Goal: Transaction & Acquisition: Purchase product/service

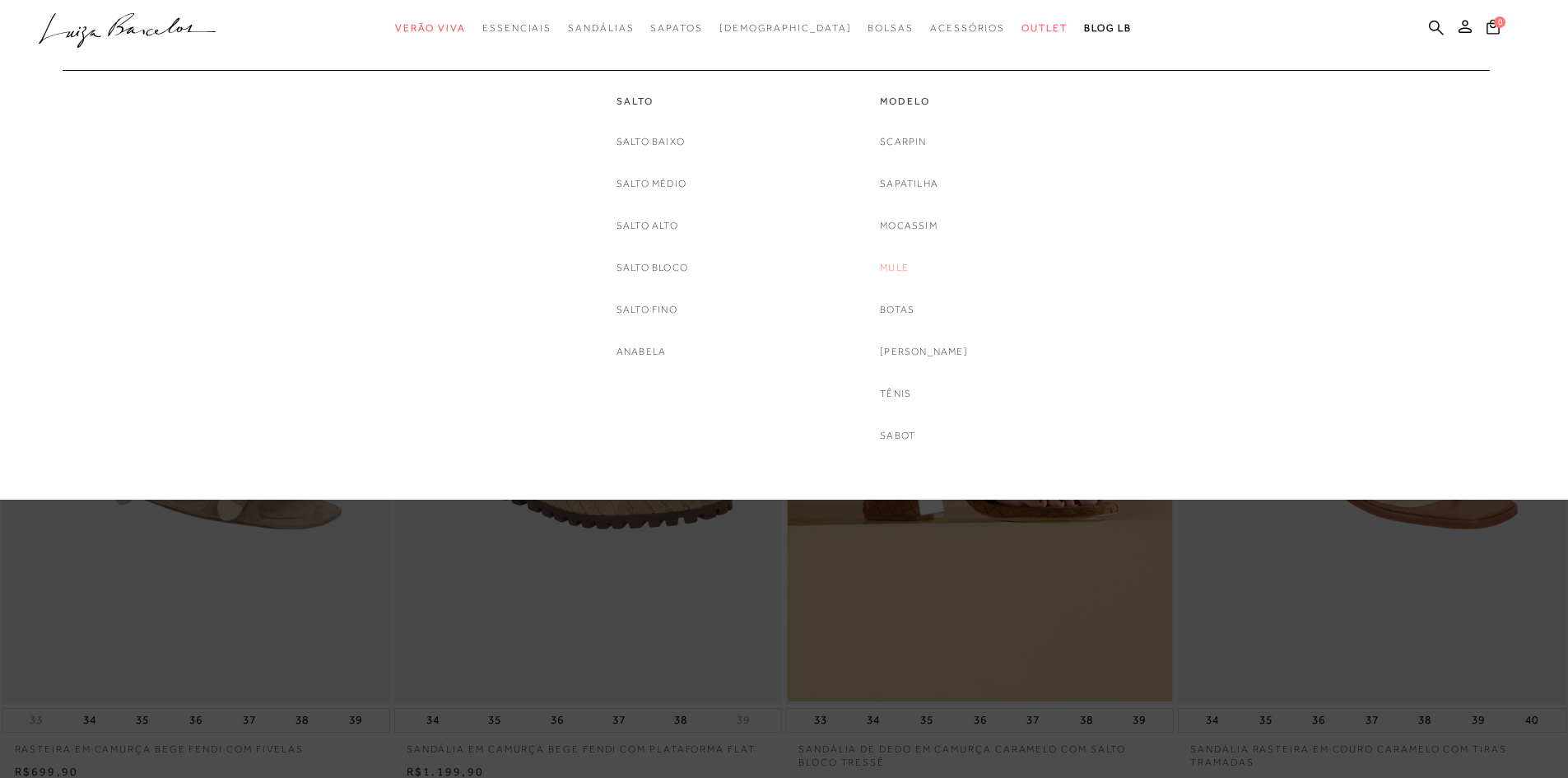
click at [906, 265] on link "Mule" at bounding box center [894, 267] width 29 height 17
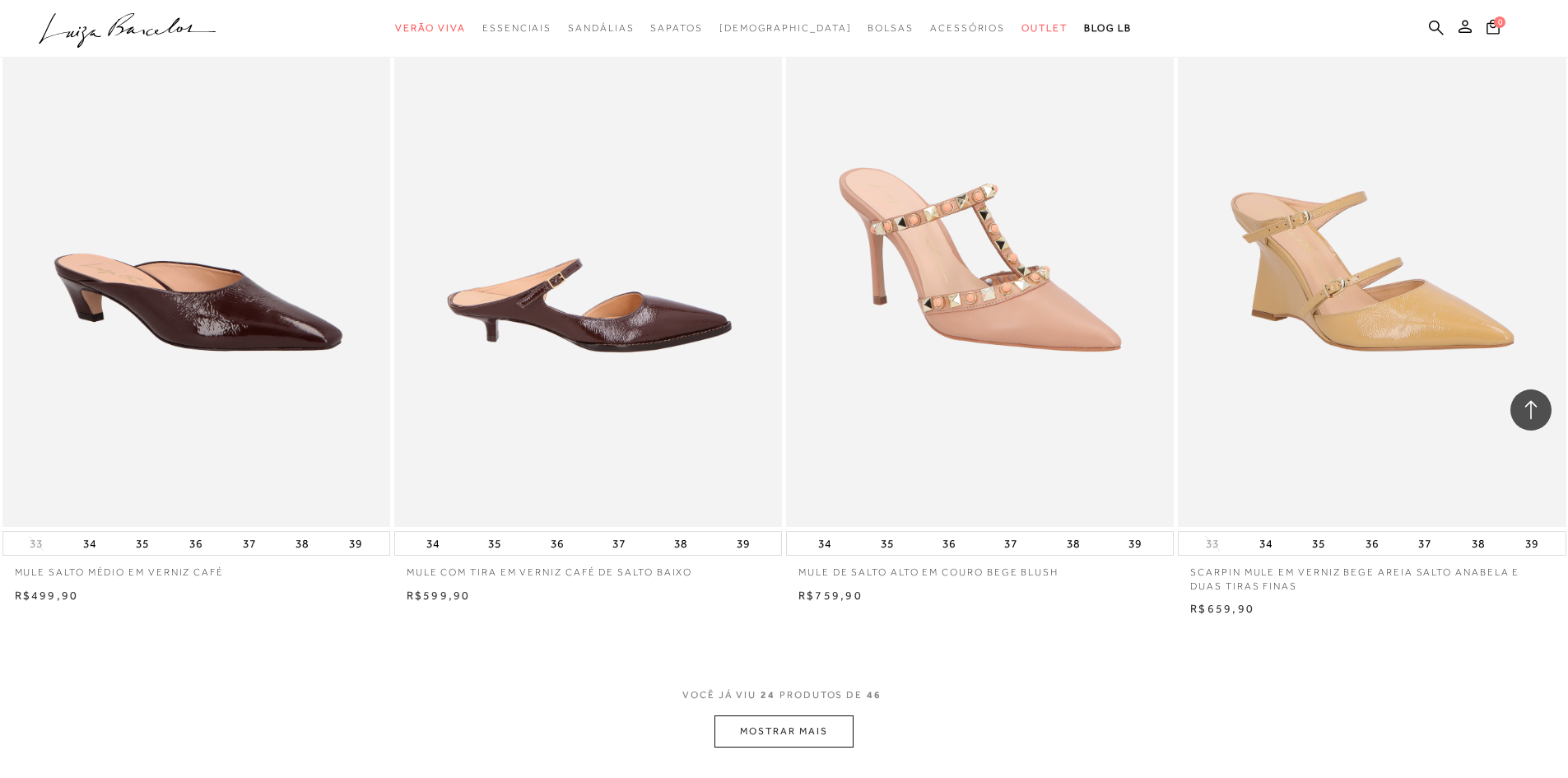
scroll to position [4034, 0]
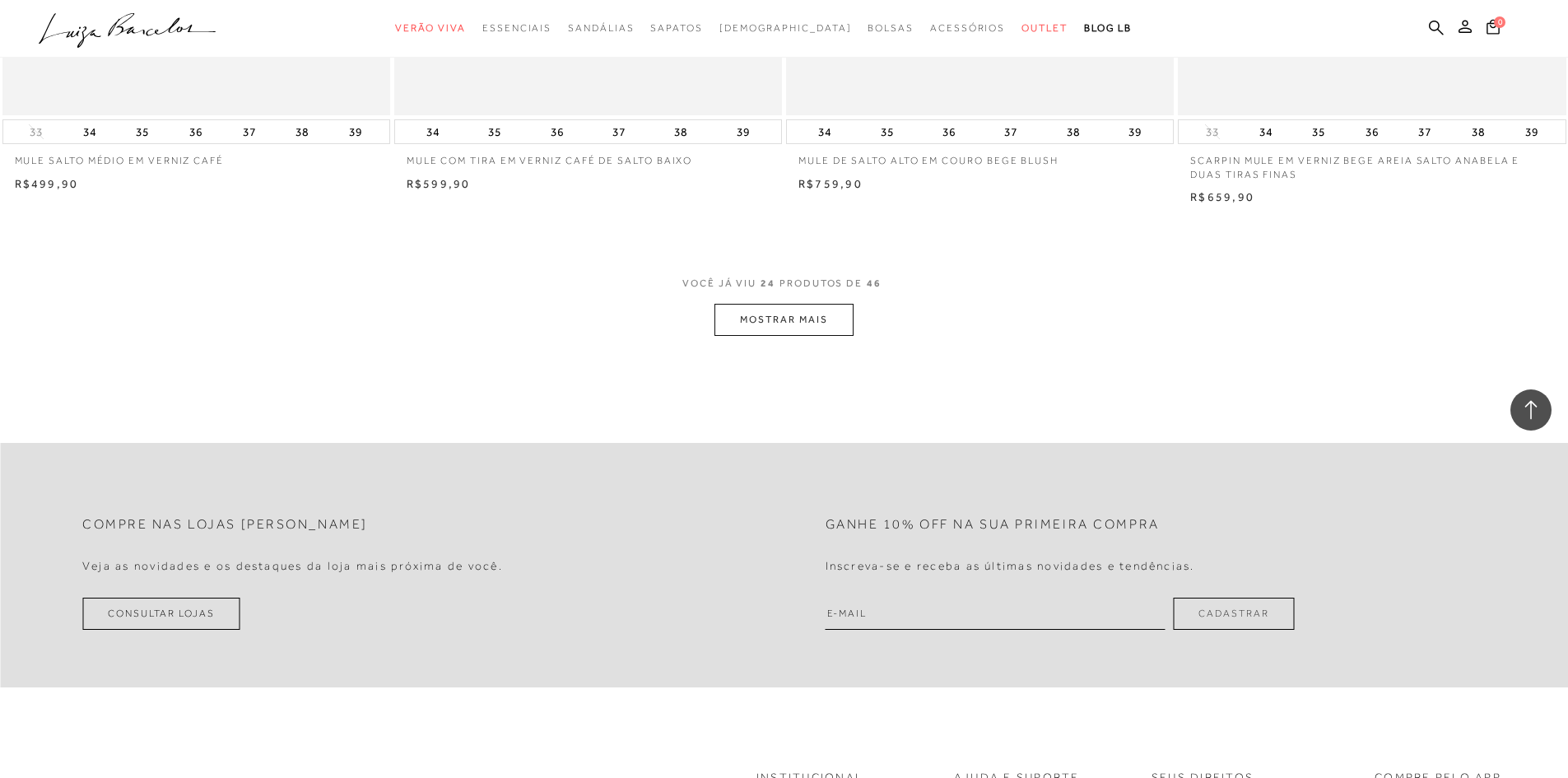
click at [773, 333] on button "MOSTRAR MAIS" at bounding box center [784, 319] width 138 height 32
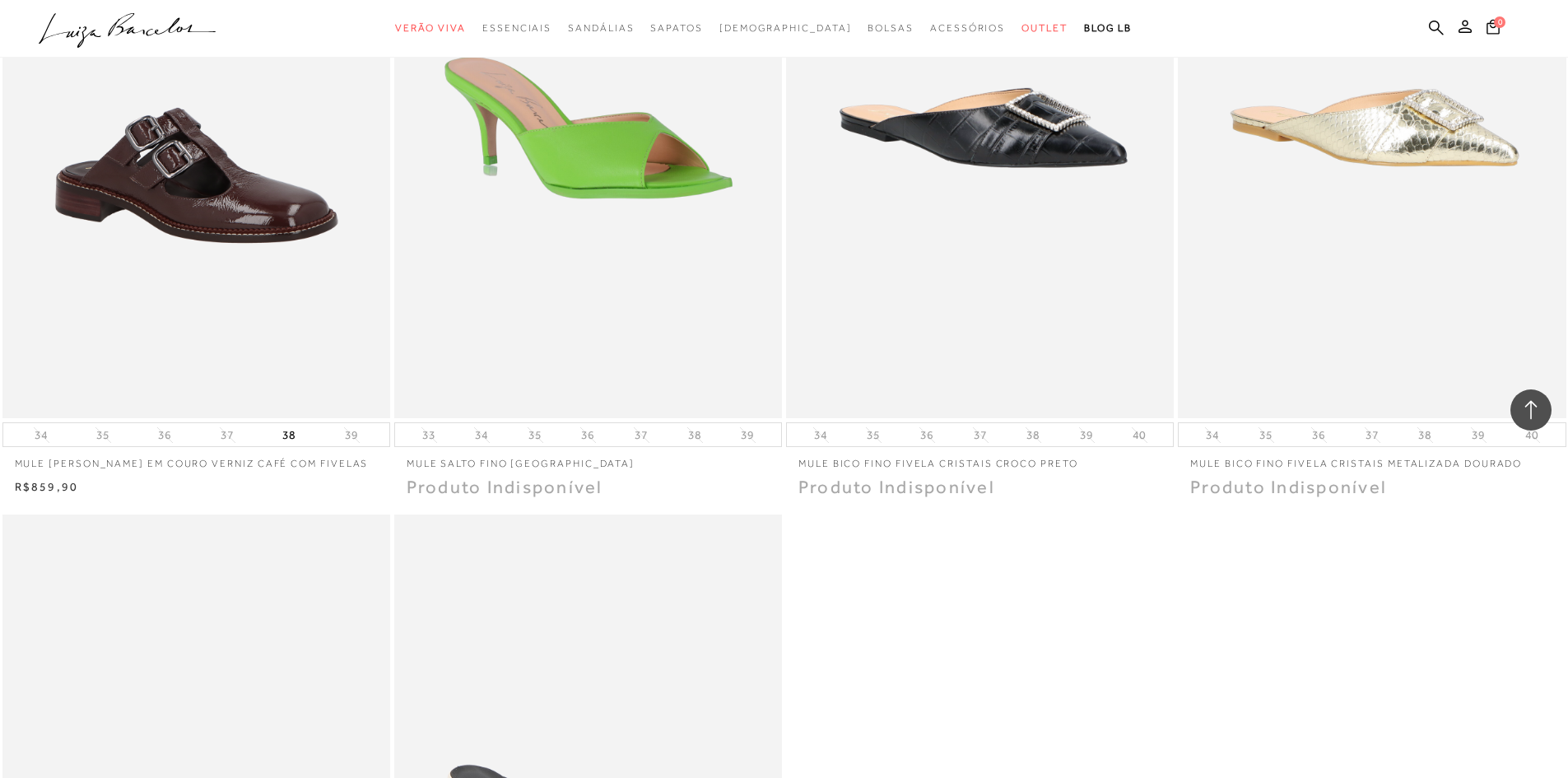
scroll to position [6749, 0]
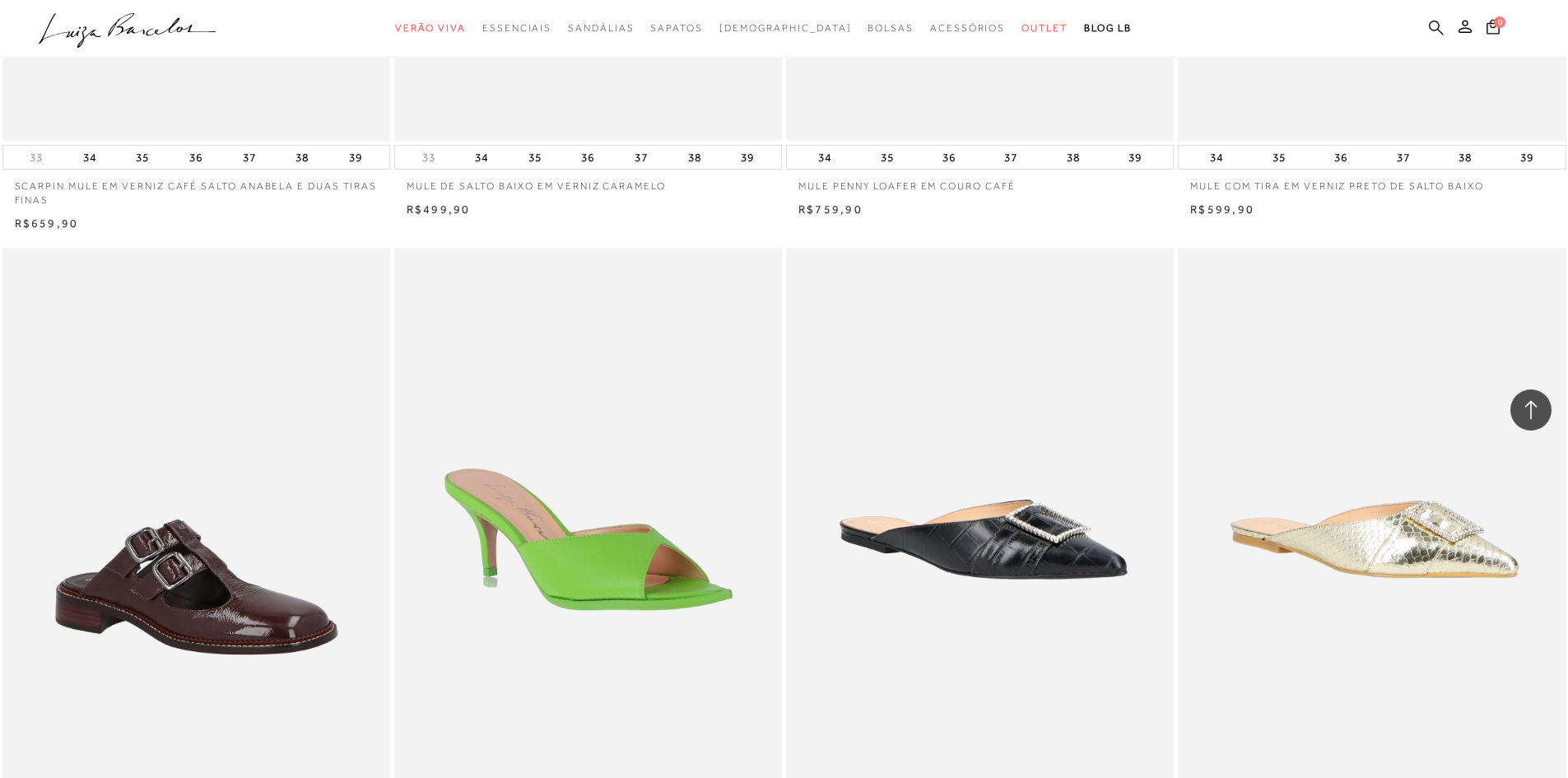
click at [1436, 20] on icon at bounding box center [1436, 27] width 15 height 15
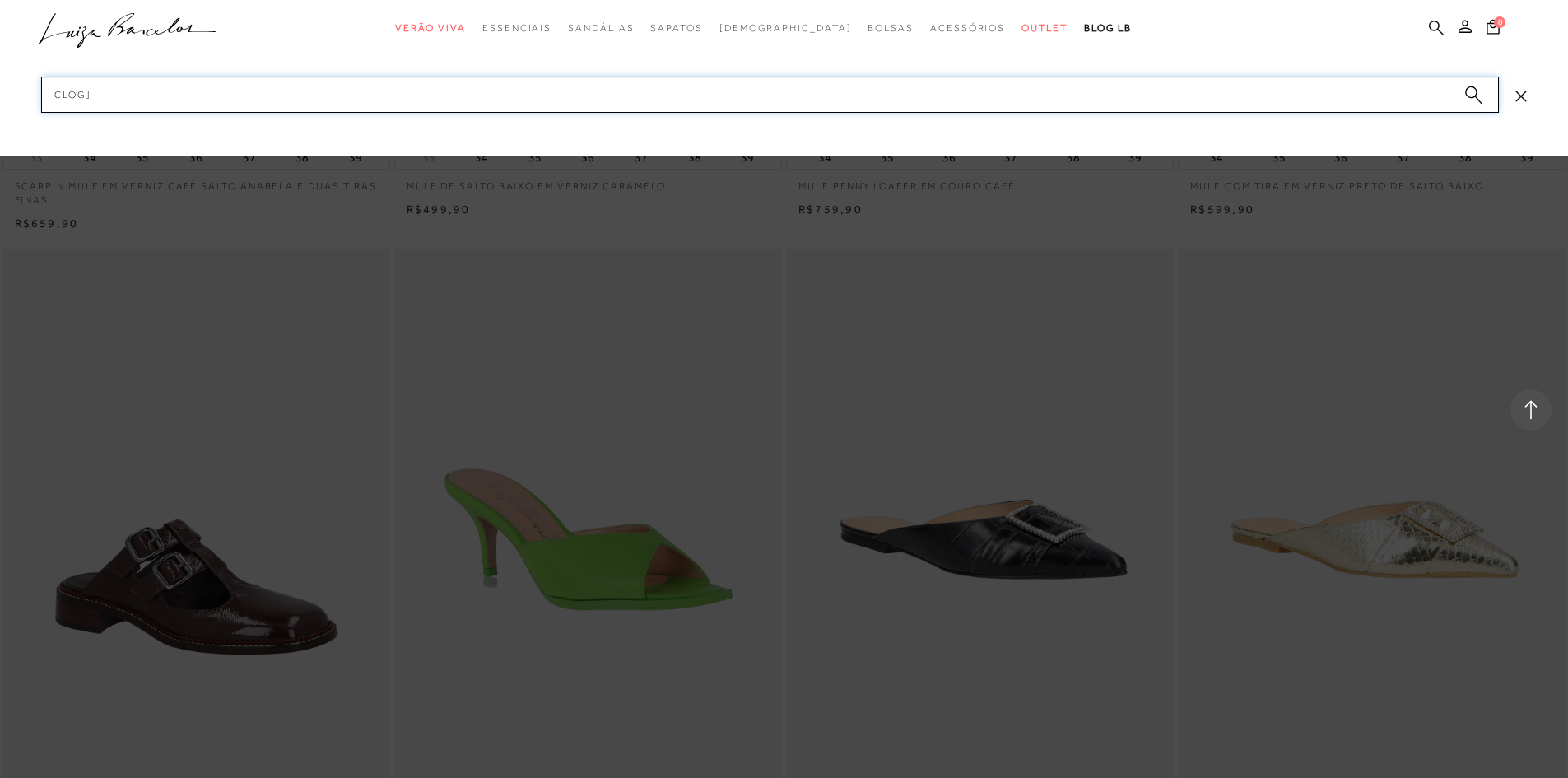
type input "clog"
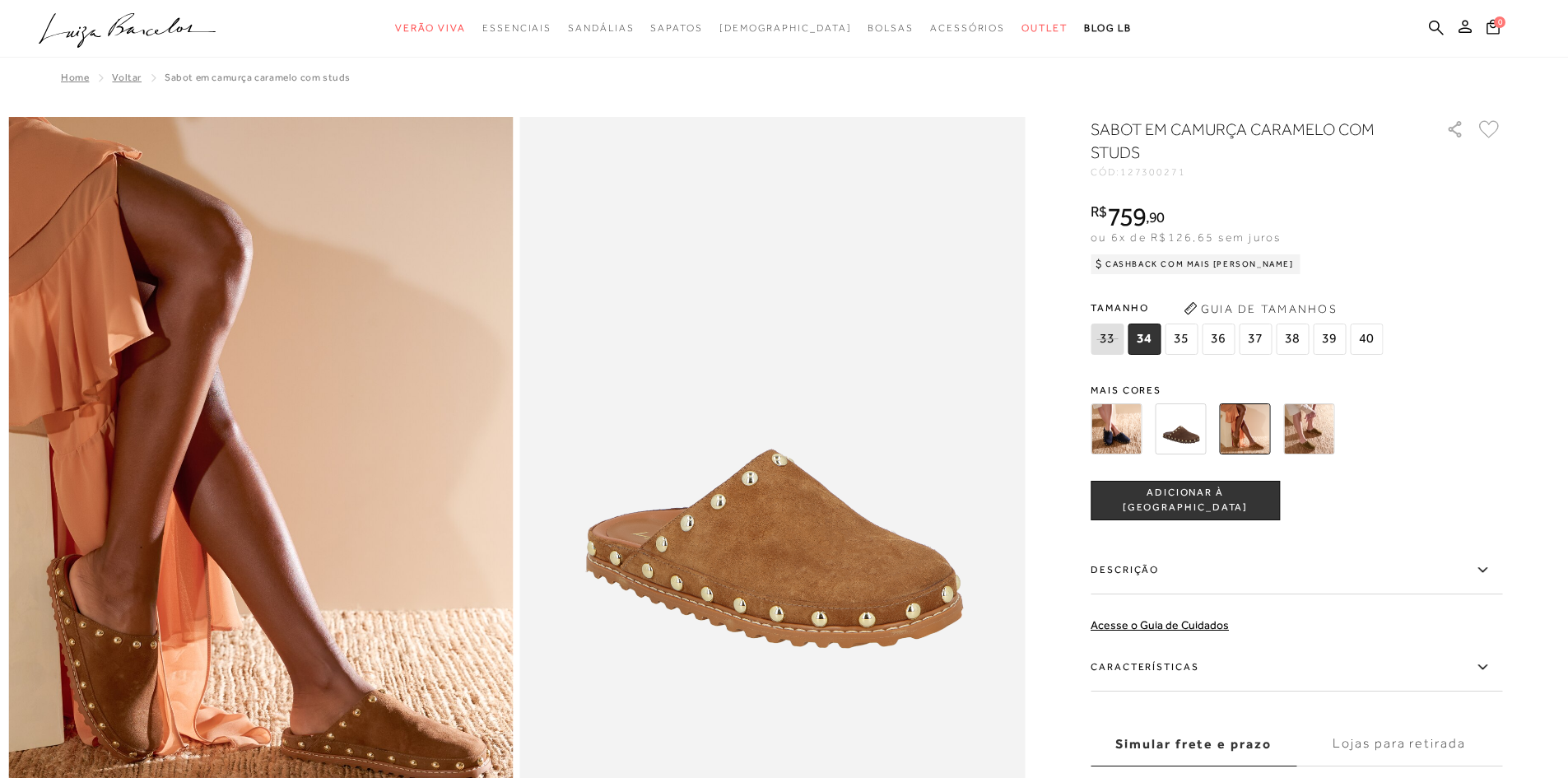
click at [1426, 22] on ul ".a{fill-rule:evenodd;} Verão Viva Em alta Favoritos das Influenciadoras Apostas…" at bounding box center [772, 28] width 1466 height 31
click at [1429, 22] on icon at bounding box center [1436, 27] width 15 height 15
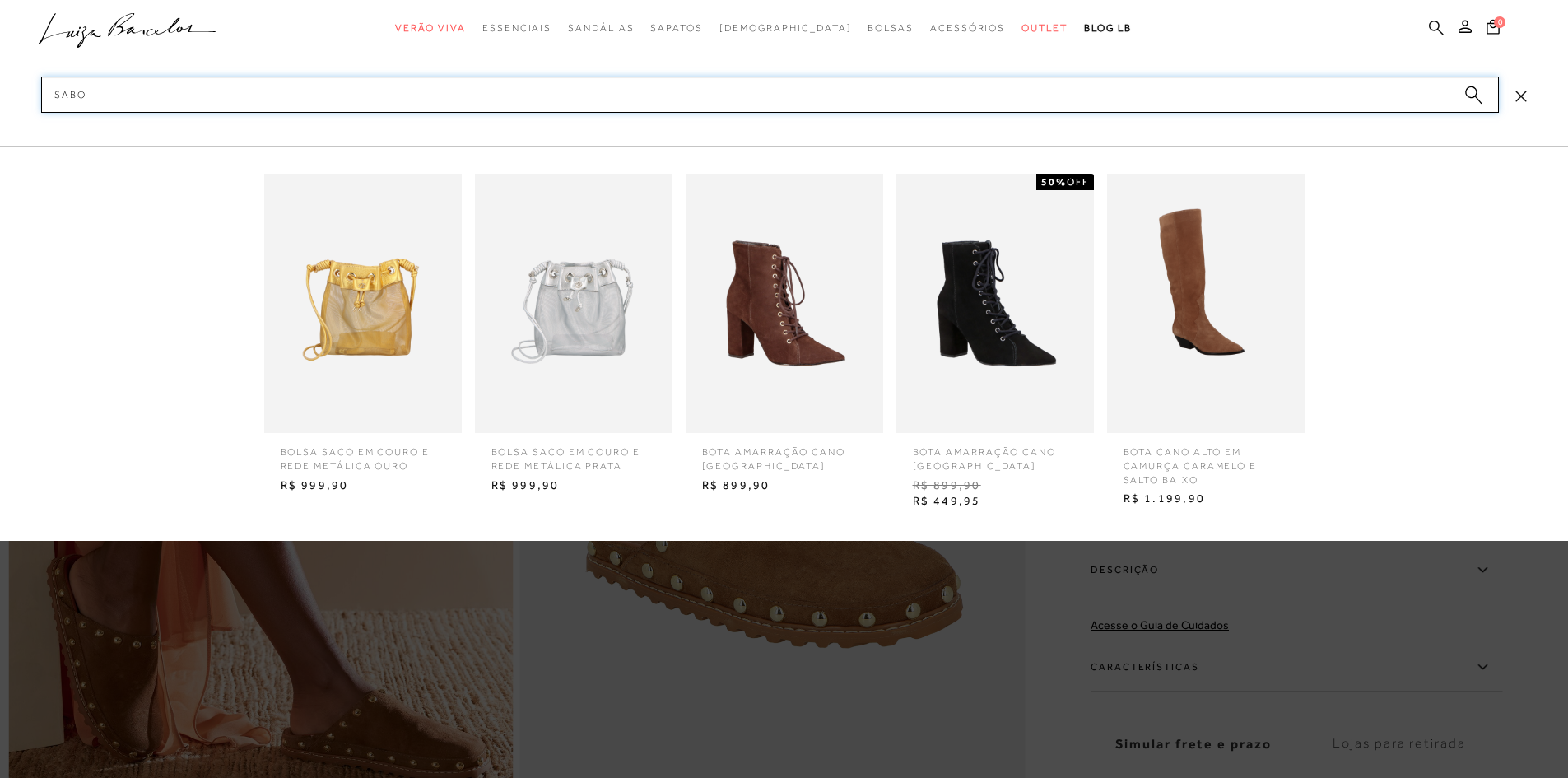
type input "sabot"
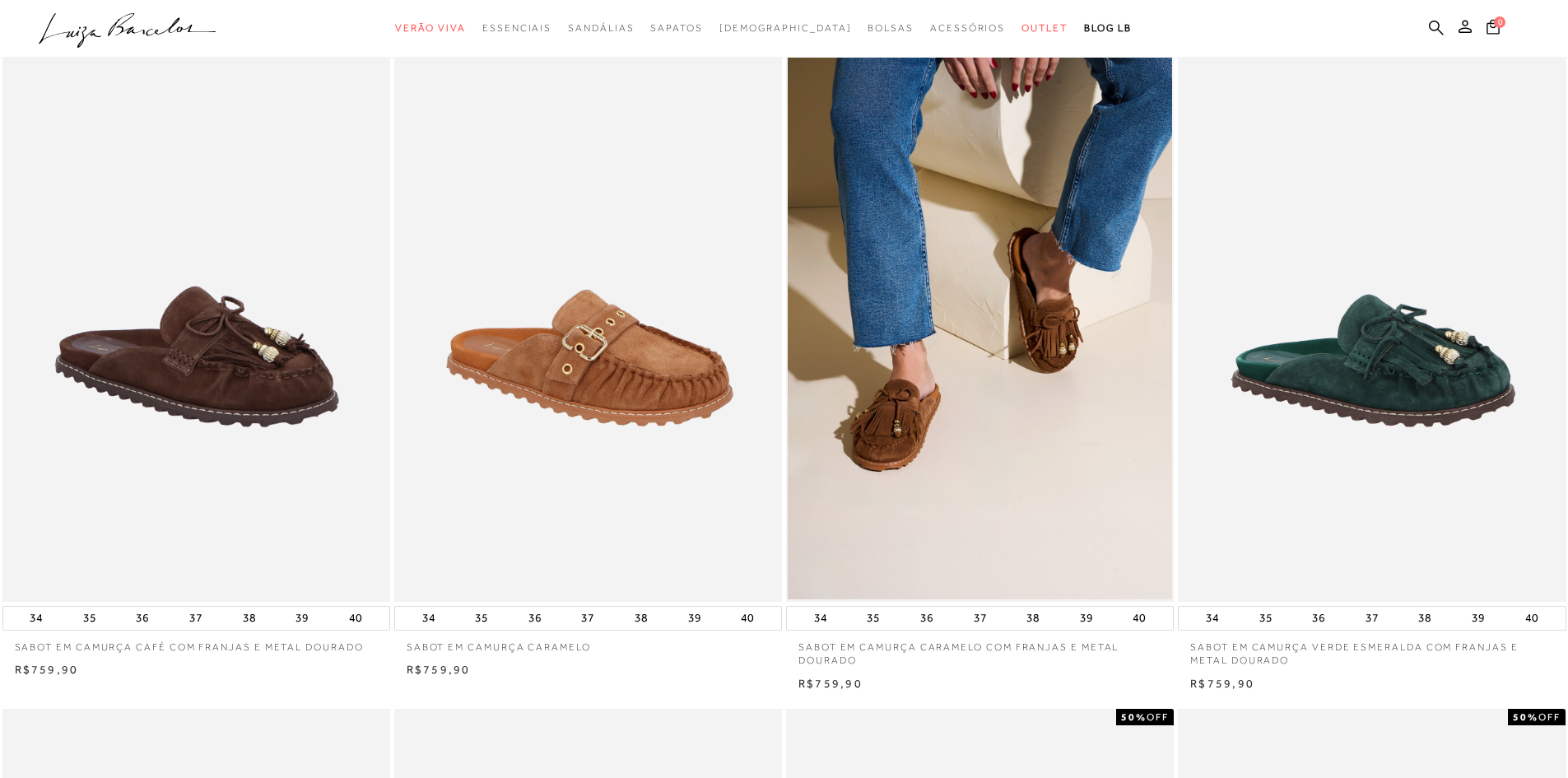
scroll to position [905, 0]
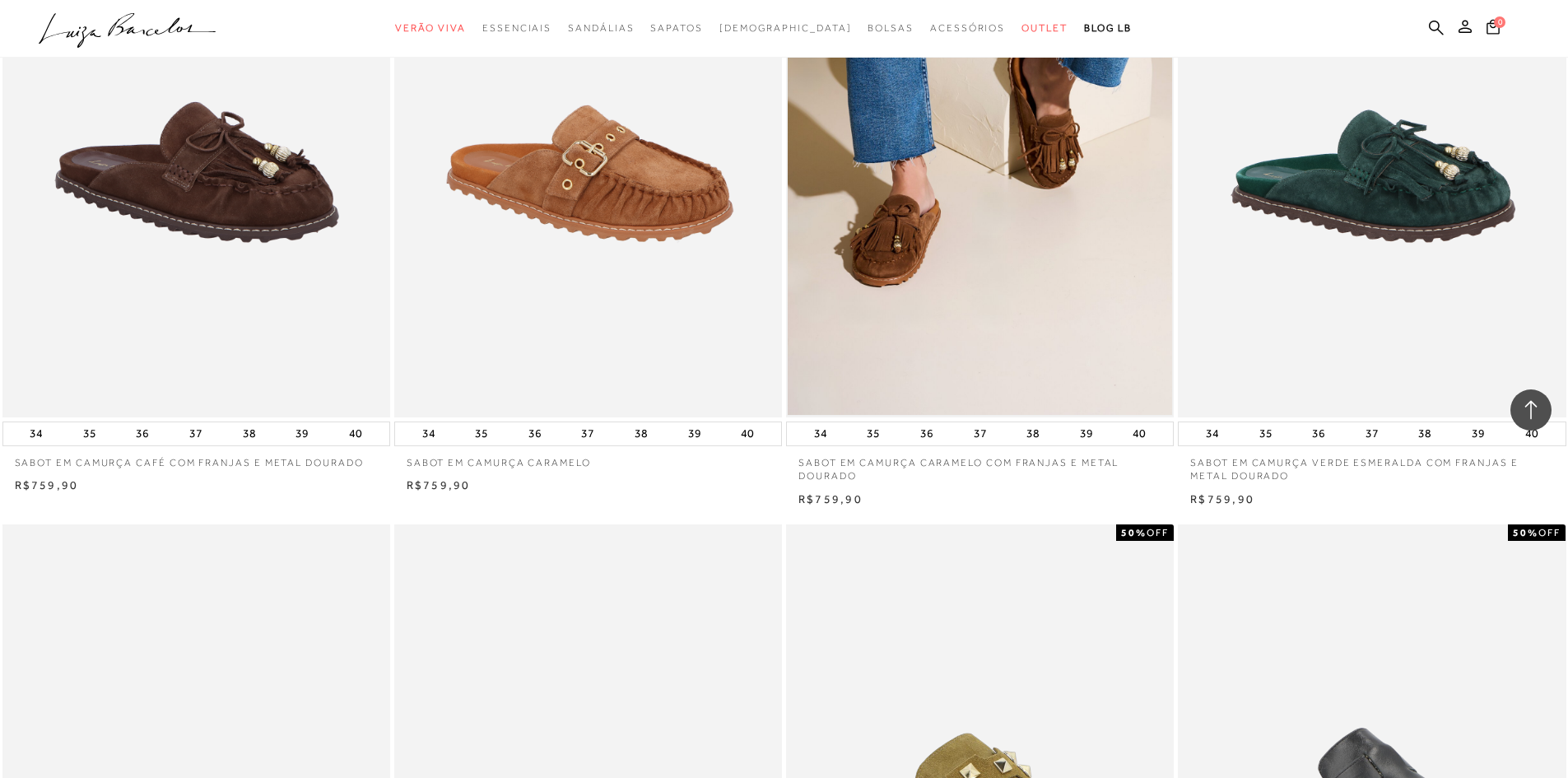
click at [982, 320] on img at bounding box center [980, 126] width 385 height 577
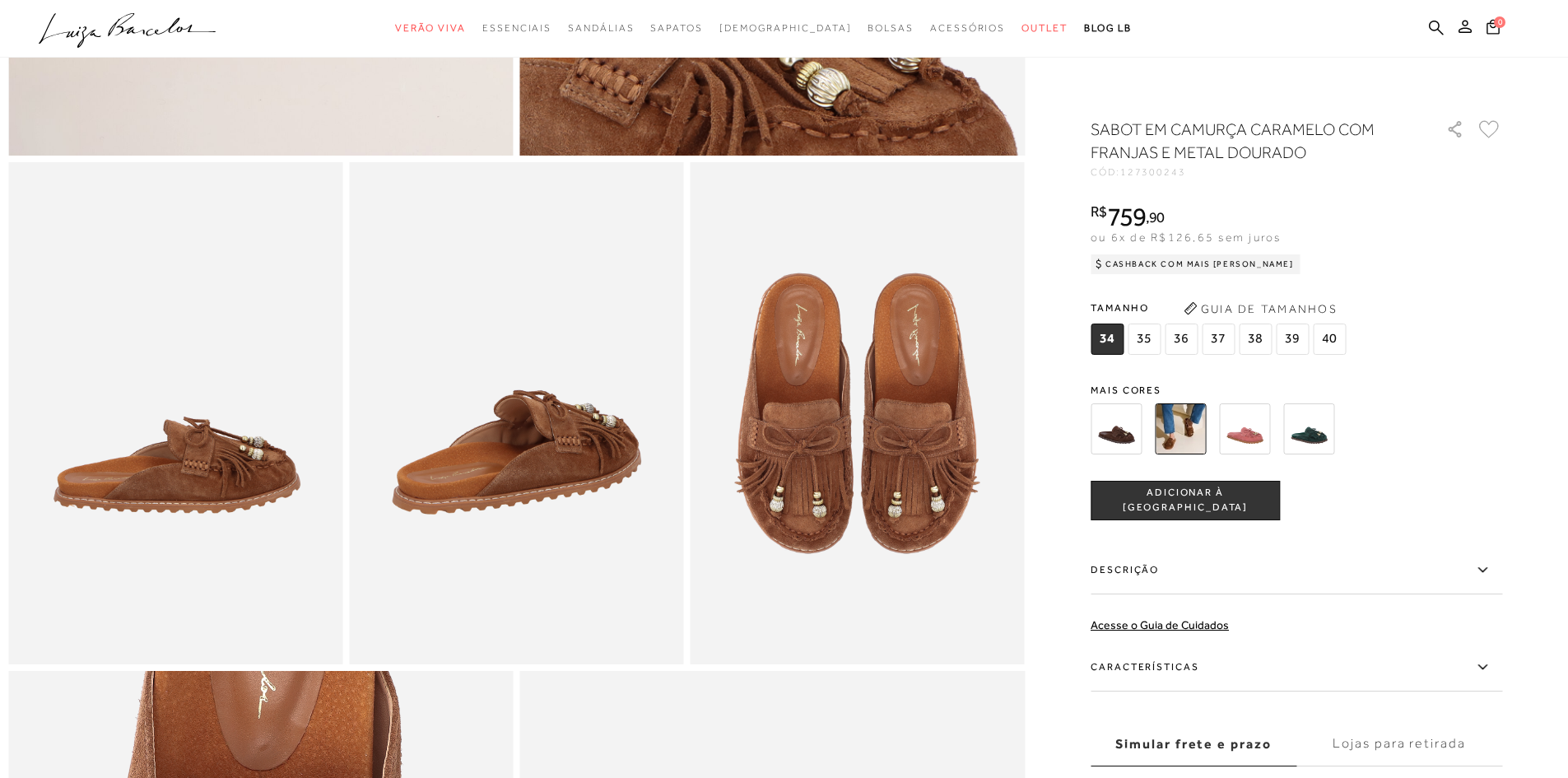
scroll to position [823, 0]
